Goal: Information Seeking & Learning: Find contact information

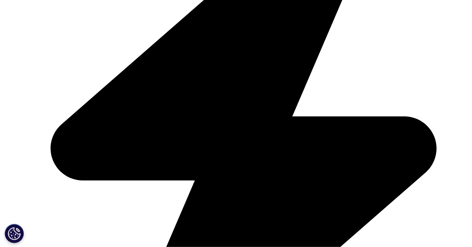
scroll to position [2258, 0]
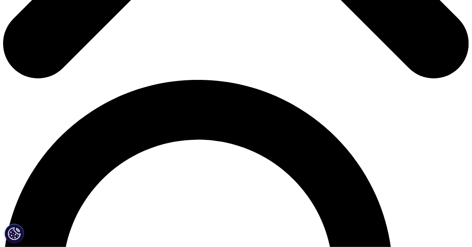
scroll to position [109, 0]
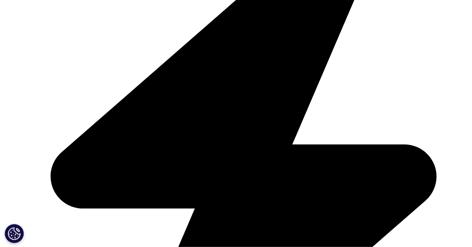
scroll to position [868, 0]
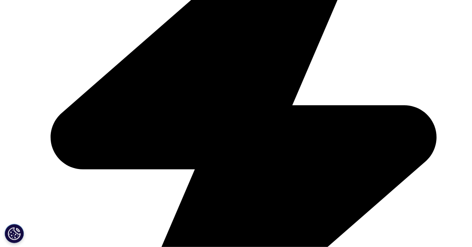
drag, startPoint x: 66, startPoint y: 110, endPoint x: 12, endPoint y: 110, distance: 53.9
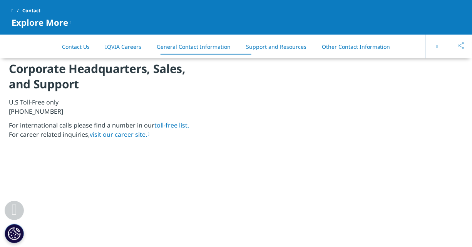
copy p "1 866 267 4479"
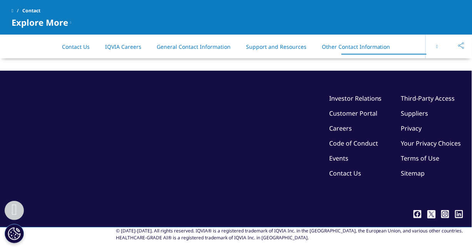
scroll to position [1356, 0]
